Goal: Find contact information: Find contact information

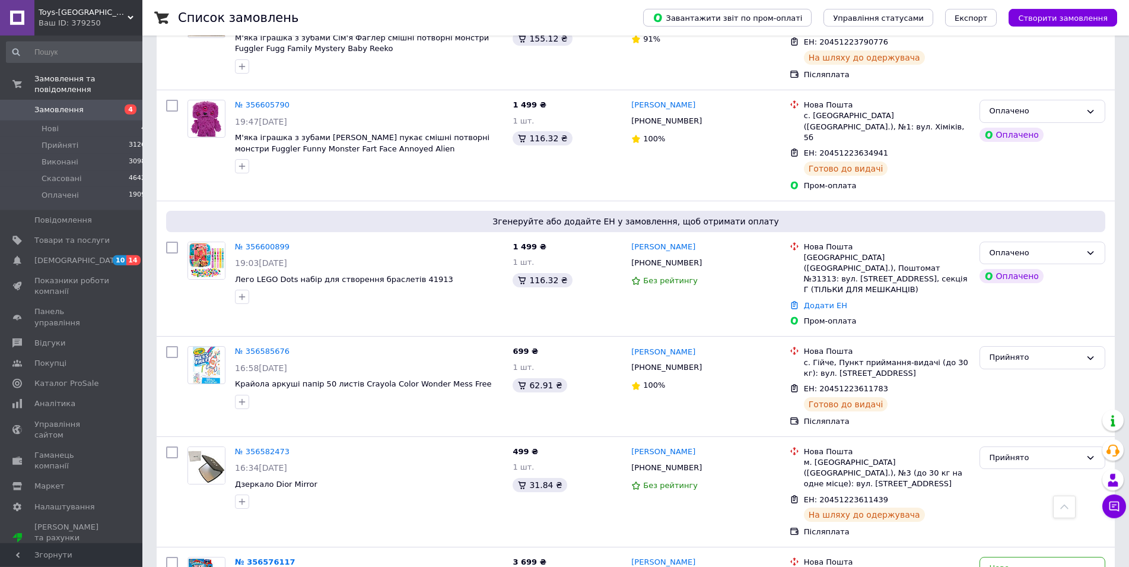
scroll to position [787, 0]
drag, startPoint x: 688, startPoint y: 179, endPoint x: 644, endPoint y: 179, distance: 43.9
click at [644, 256] on div "[PHONE_NUMBER]" at bounding box center [705, 262] width 151 height 13
copy div "0672088550"
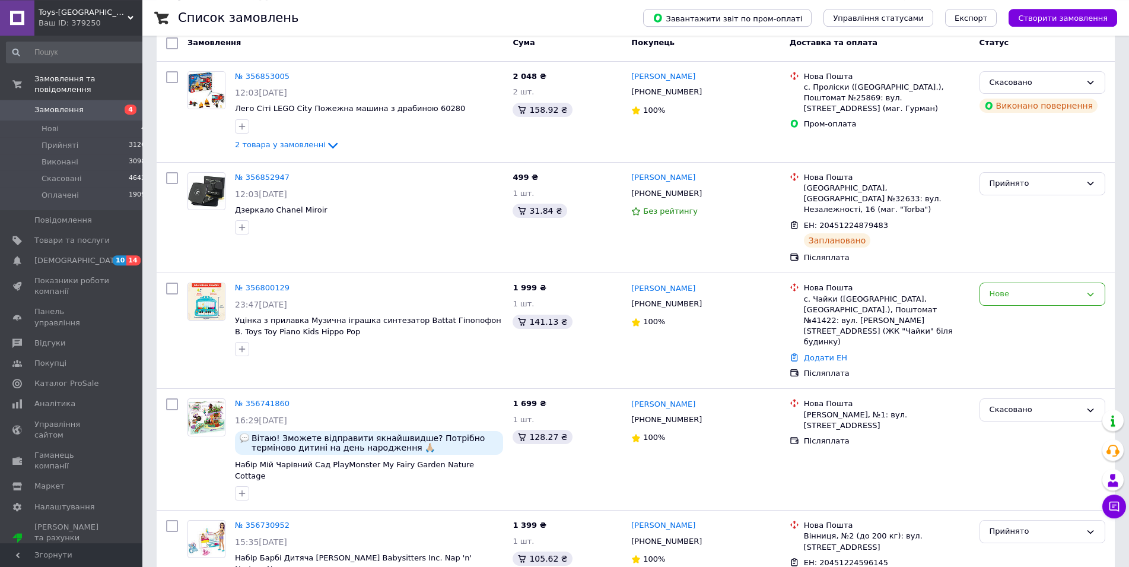
scroll to position [61, 0]
